Goal: Task Accomplishment & Management: Use online tool/utility

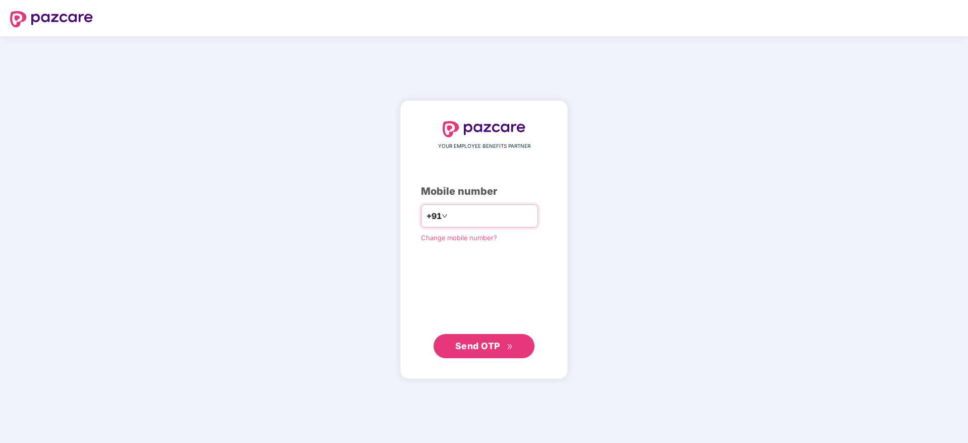
click at [450, 218] on input "number" at bounding box center [491, 216] width 83 height 16
type input "**********"
click at [491, 356] on button "Send OTP" at bounding box center [483, 346] width 101 height 24
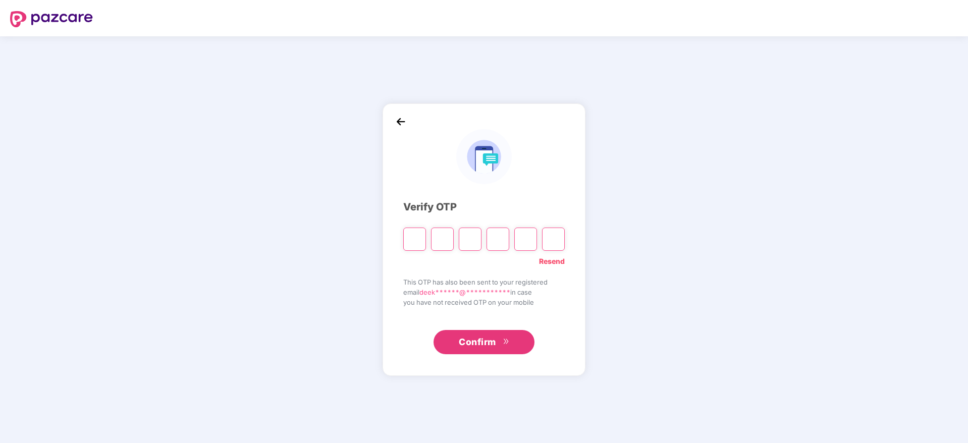
paste input "*"
type input "*"
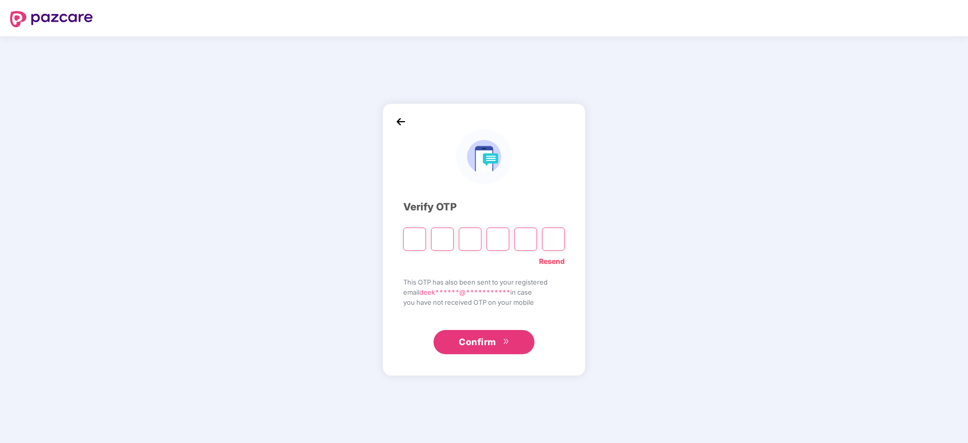
type input "*"
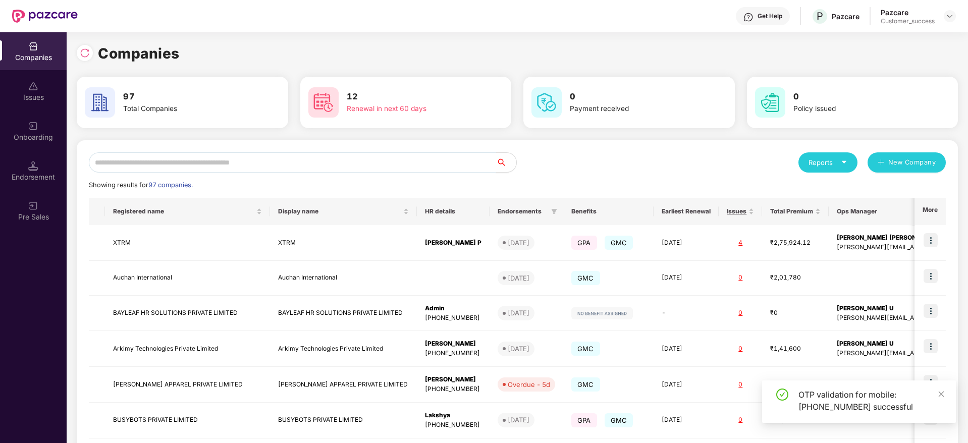
click at [303, 156] on input "text" at bounding box center [292, 162] width 407 height 20
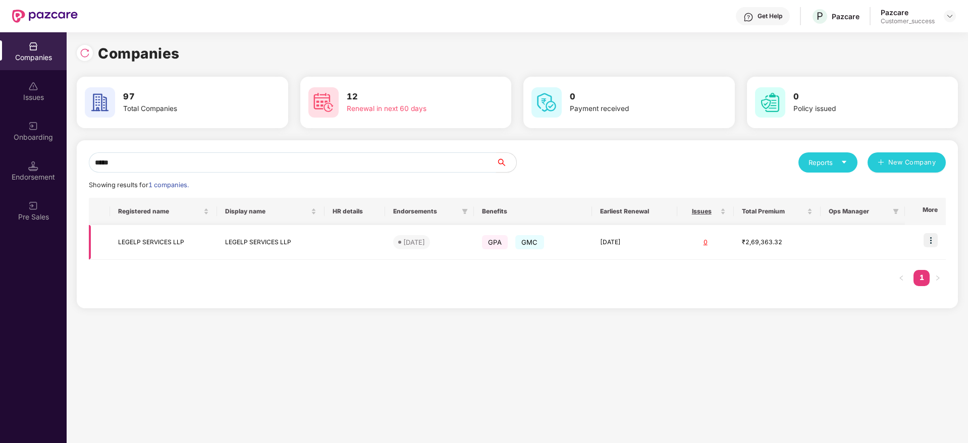
type input "*****"
click at [924, 246] on td at bounding box center [925, 242] width 41 height 35
click at [926, 244] on img at bounding box center [930, 240] width 14 height 14
click at [425, 242] on div "[DATE]" at bounding box center [414, 242] width 22 height 10
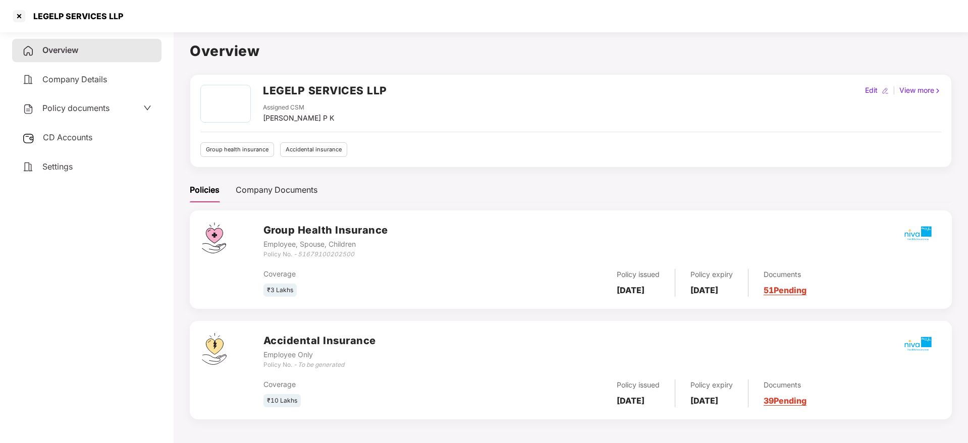
click at [81, 108] on span "Policy documents" at bounding box center [75, 108] width 67 height 10
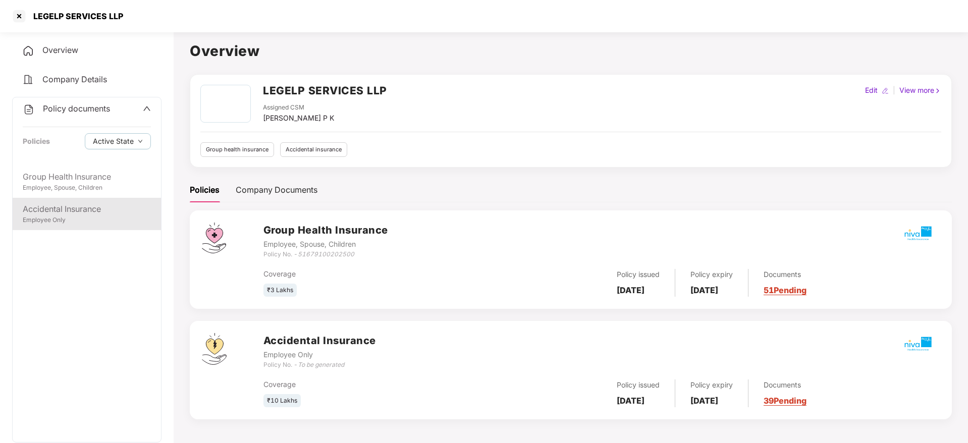
click at [41, 209] on div "Accidental Insurance" at bounding box center [87, 209] width 128 height 13
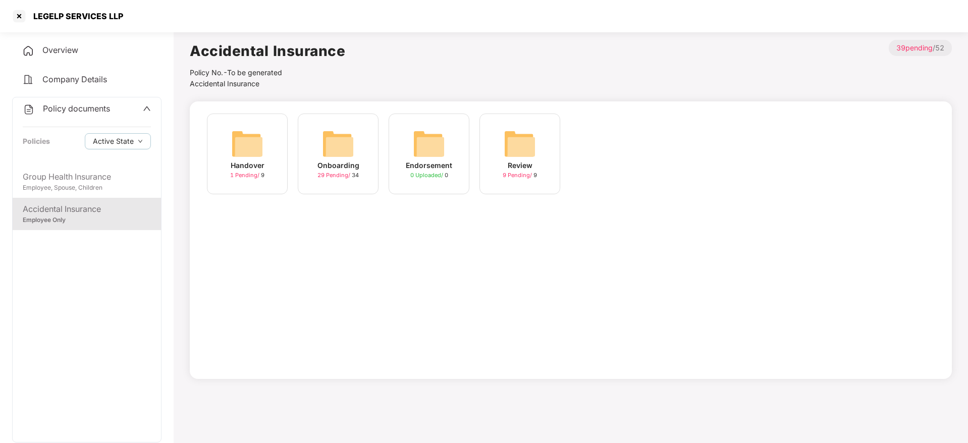
click at [340, 184] on div "Onboarding 29 Pending / 34" at bounding box center [338, 154] width 81 height 81
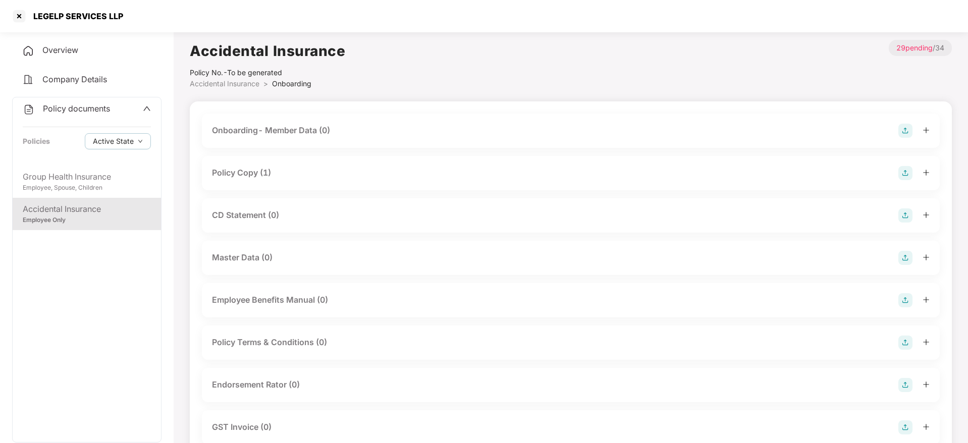
click at [314, 169] on div "Policy Copy (1)" at bounding box center [570, 173] width 717 height 14
